Goal: Task Accomplishment & Management: Use online tool/utility

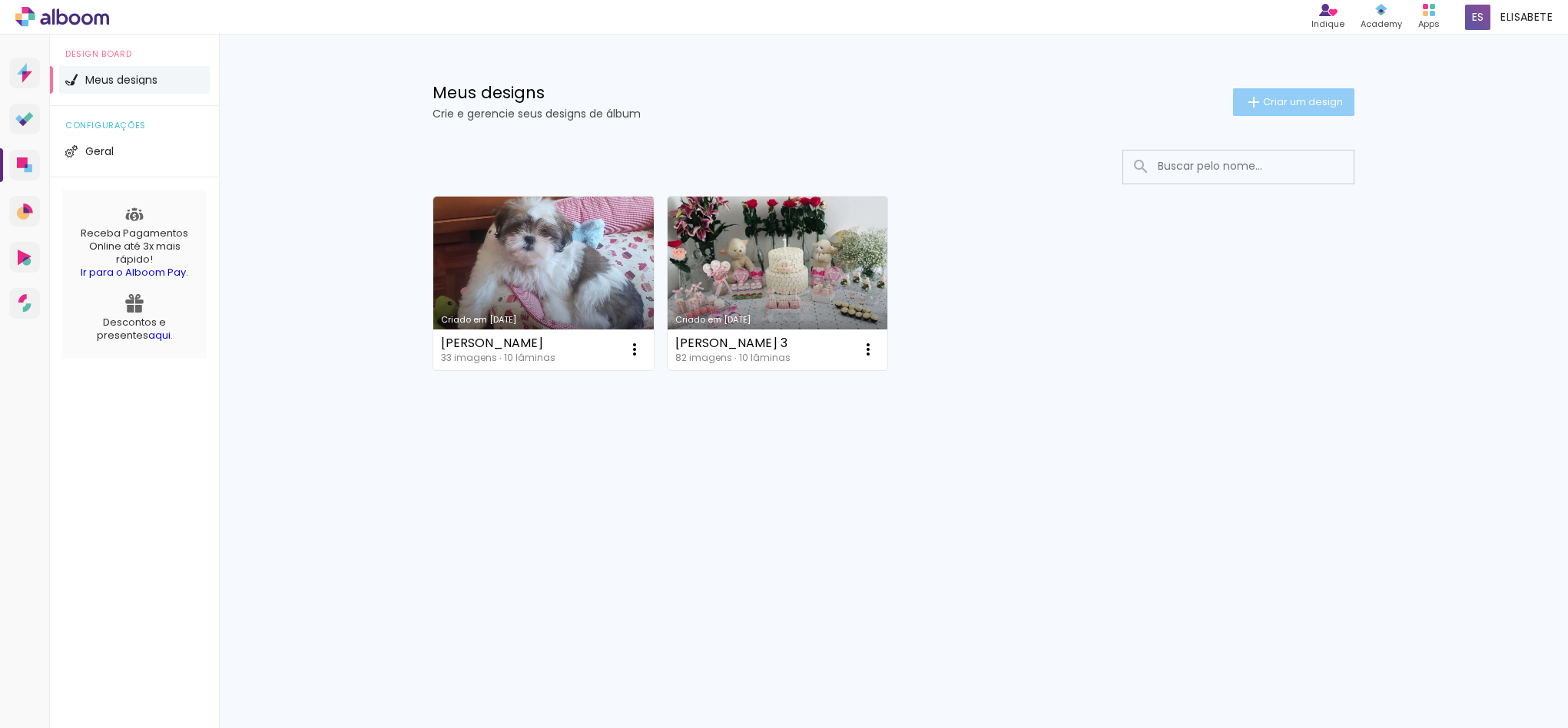
click at [1293, 97] on span "Criar um design" at bounding box center [1303, 101] width 80 height 10
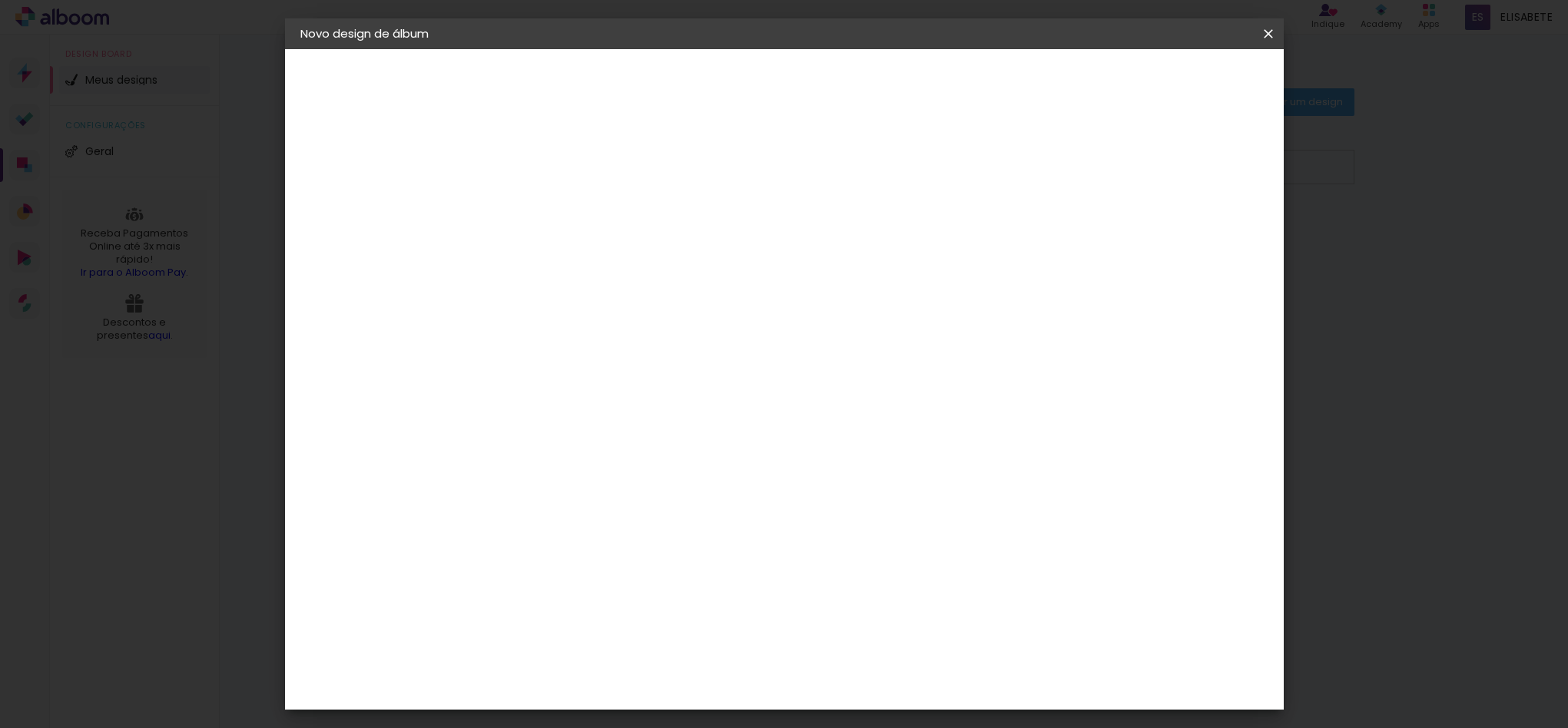
click at [551, 207] on input at bounding box center [551, 206] width 0 height 24
type input "Digi"
type paper-input "Digi"
click at [0, 0] on slot "Avançar" at bounding box center [0, 0] width 0 height 0
click at [552, 286] on input at bounding box center [591, 293] width 156 height 19
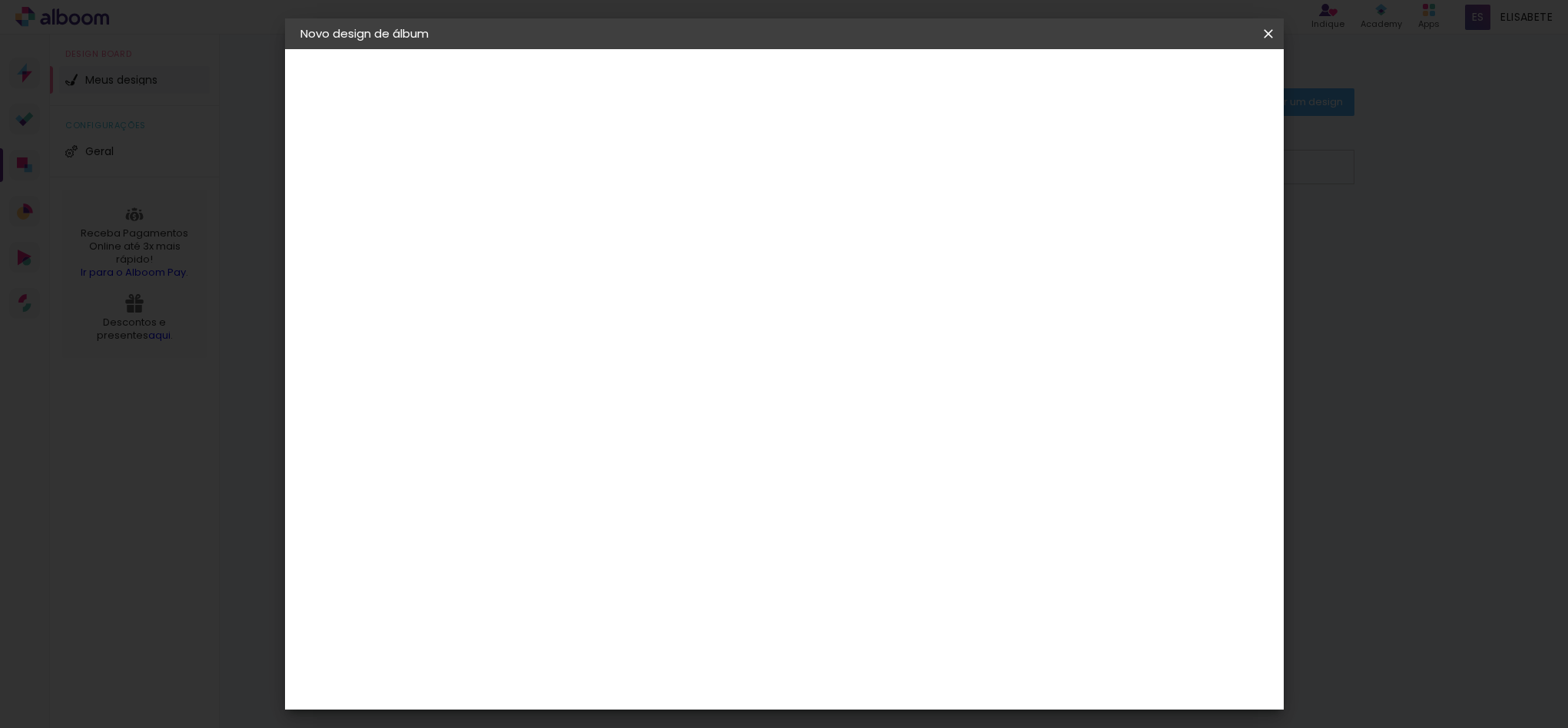
type input "digi"
type paper-input "digi"
click at [558, 344] on div "Digipix Pro" at bounding box center [560, 351] width 39 height 25
click at [0, 0] on slot "Avançar" at bounding box center [0, 0] width 0 height 0
click at [612, 256] on input "text" at bounding box center [581, 267] width 60 height 24
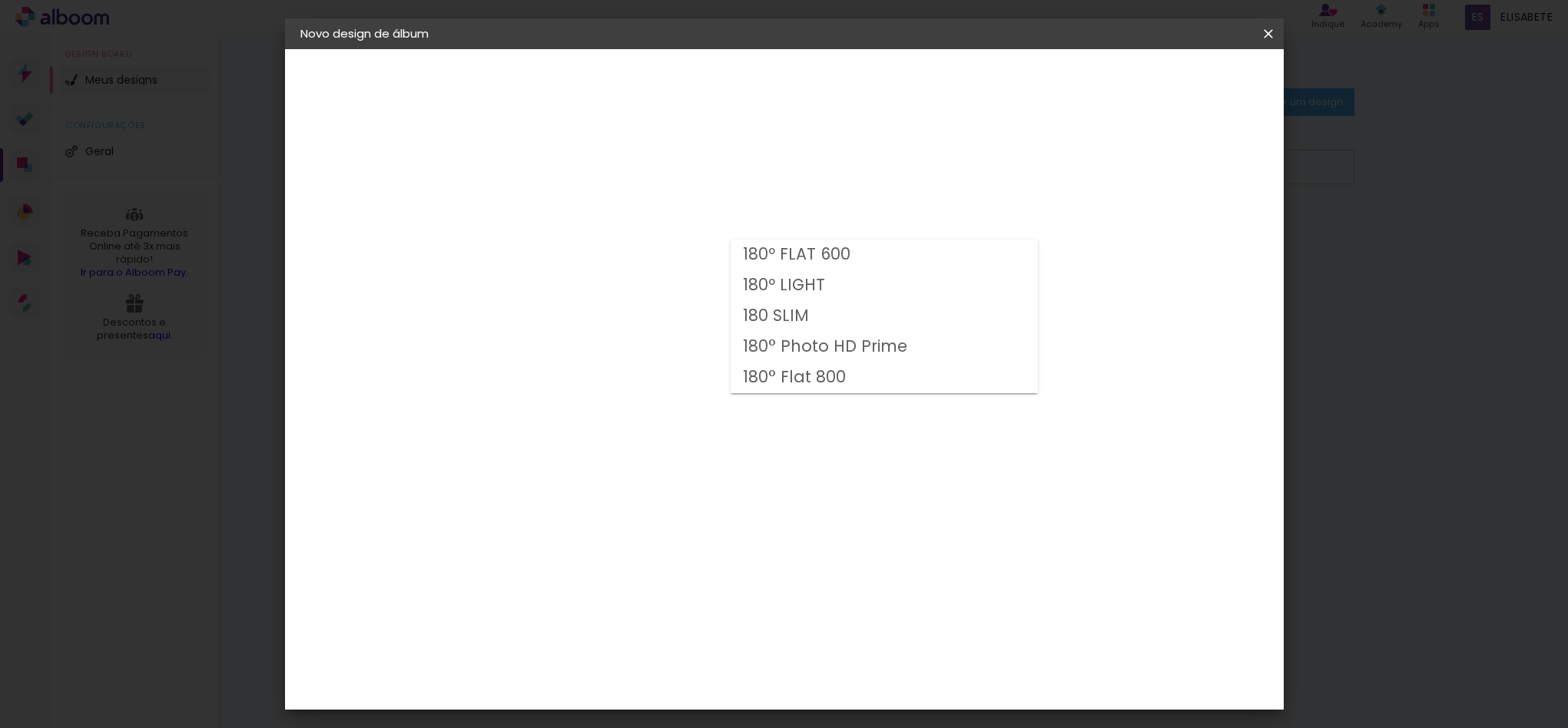
click at [0, 0] on slot "180° Flat 800" at bounding box center [0, 0] width 0 height 0
type input "180° Flat 800"
click at [655, 513] on span "21.0 × 21.0" at bounding box center [619, 534] width 71 height 40
click at [0, 0] on slot "Avançar" at bounding box center [0, 0] width 0 height 0
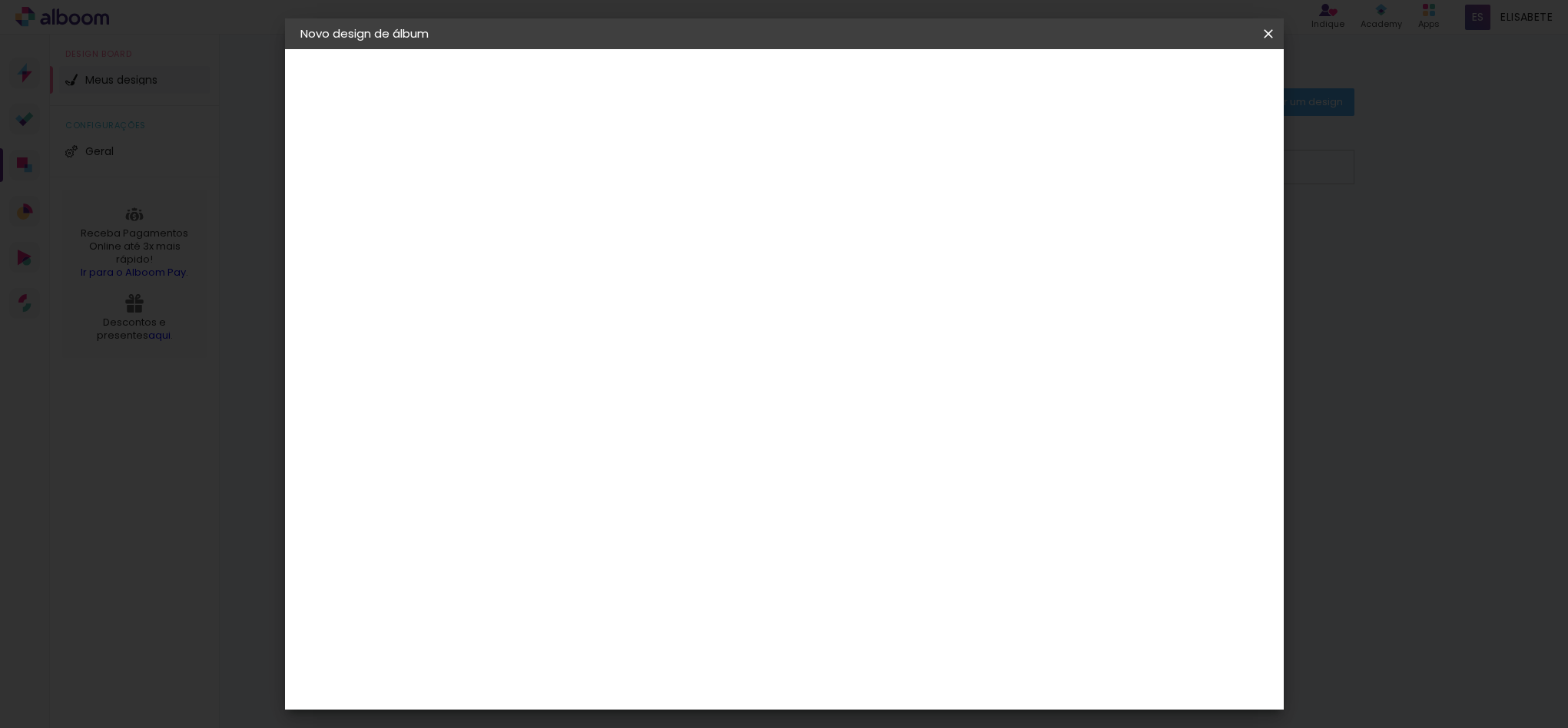
click at [1097, 166] on div at bounding box center [1090, 166] width 14 height 14
type paper-checkbox "on"
click at [1184, 76] on span "Iniciar design" at bounding box center [1149, 82] width 70 height 11
